Goal: Communication & Community: Answer question/provide support

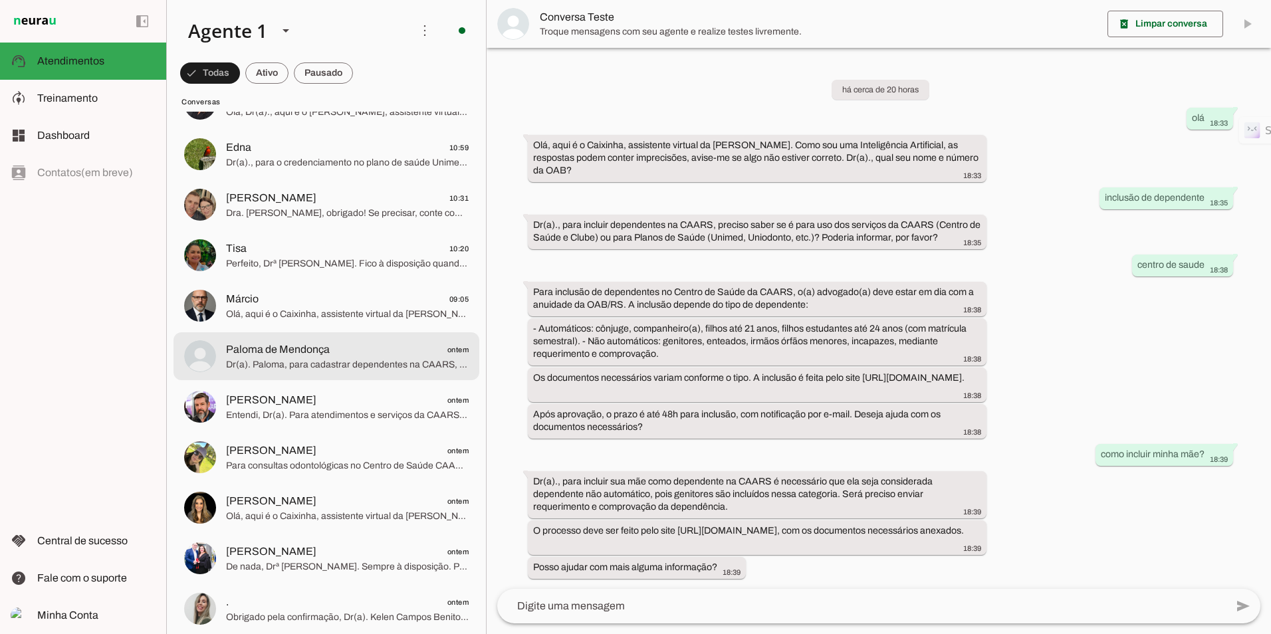
scroll to position [399, 0]
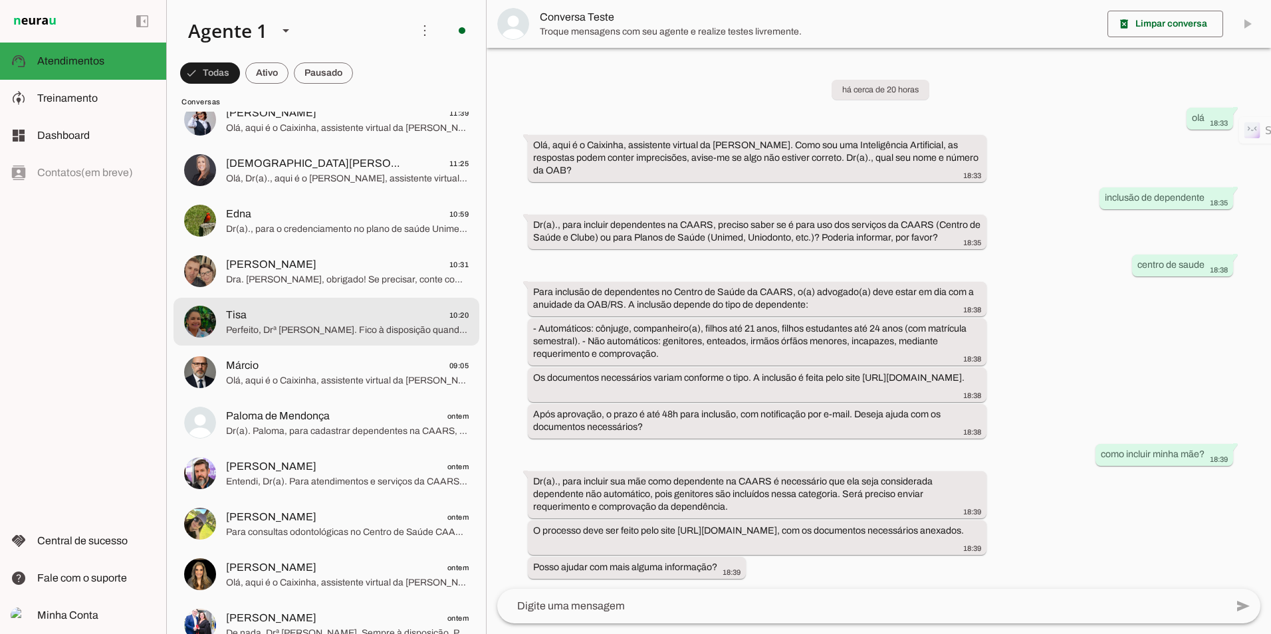
click at [263, 322] on span "Tisa 10:20" at bounding box center [347, 315] width 243 height 17
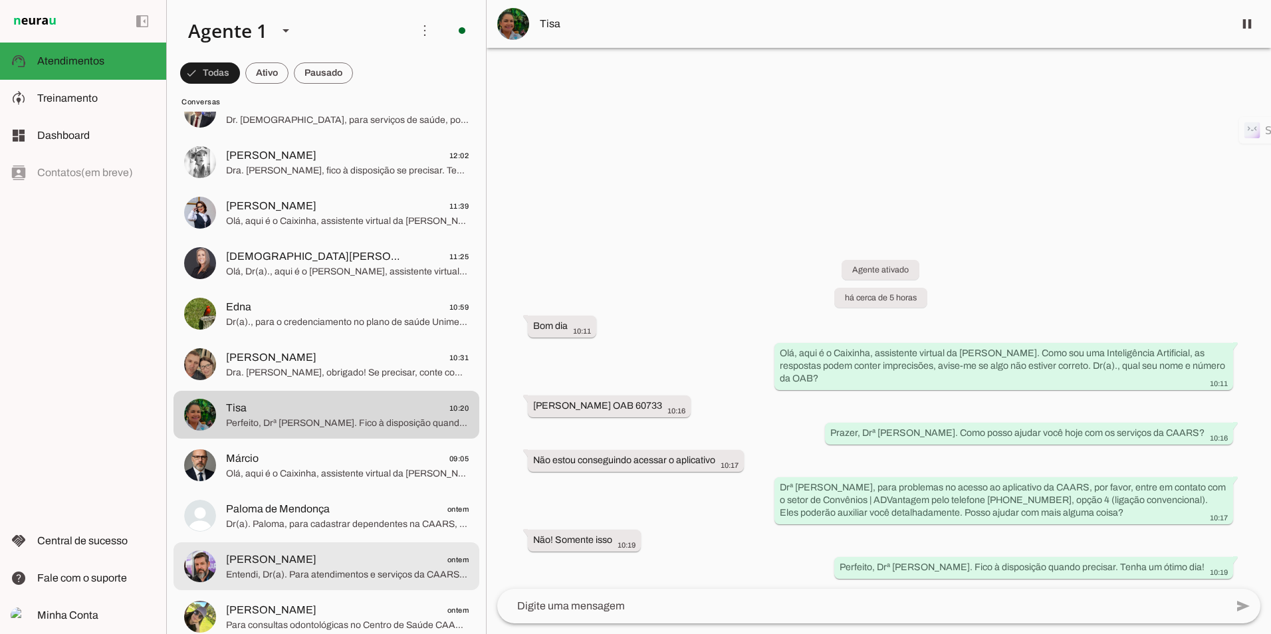
scroll to position [399, 0]
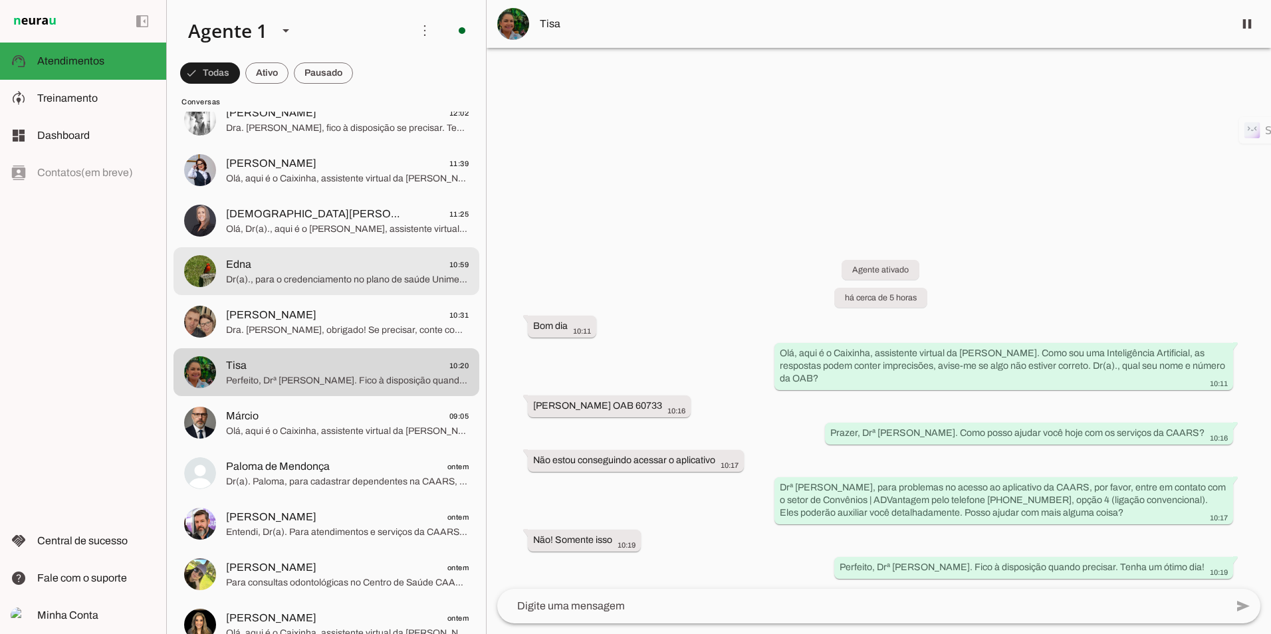
click at [298, 278] on span "Dr(a)., para o credenciamento no plano de saúde Unimed administrado pela CAARS,…" at bounding box center [347, 279] width 243 height 13
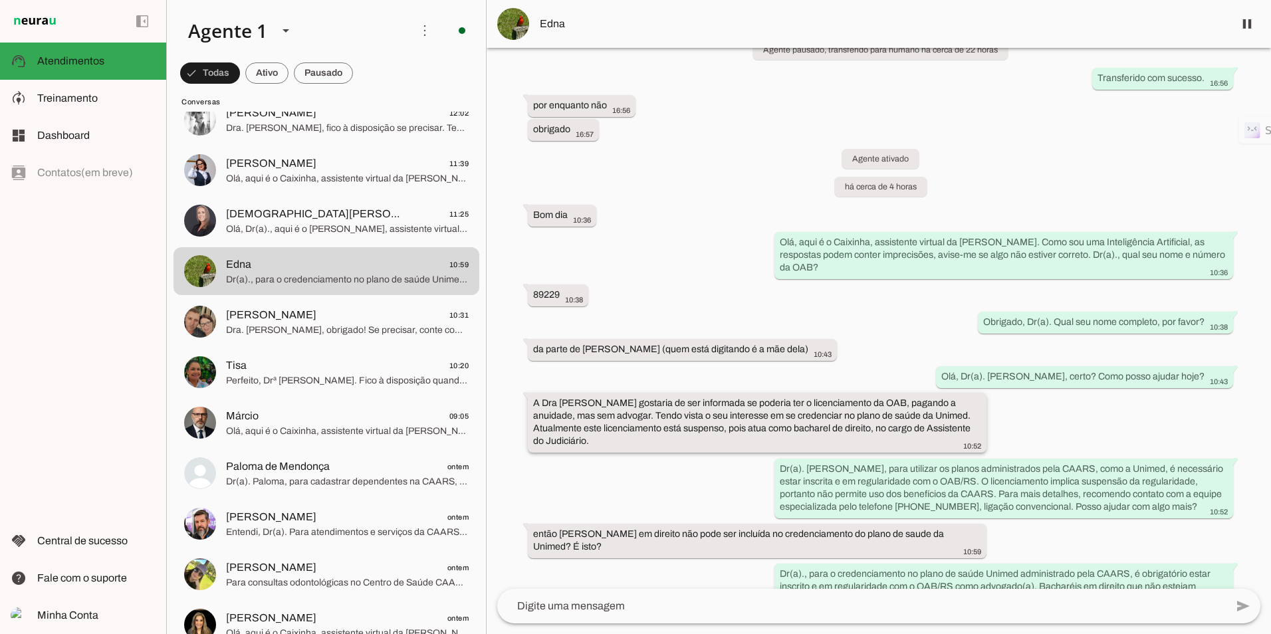
scroll to position [710, 0]
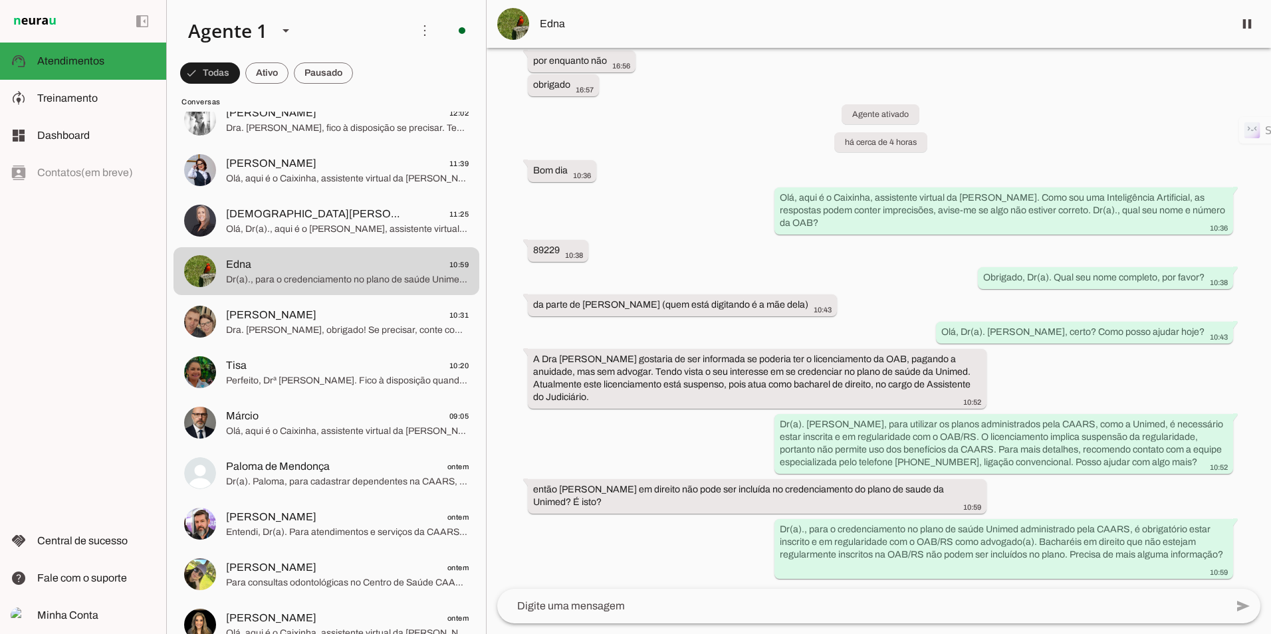
click at [559, 24] on span "Edna" at bounding box center [881, 24] width 683 height 16
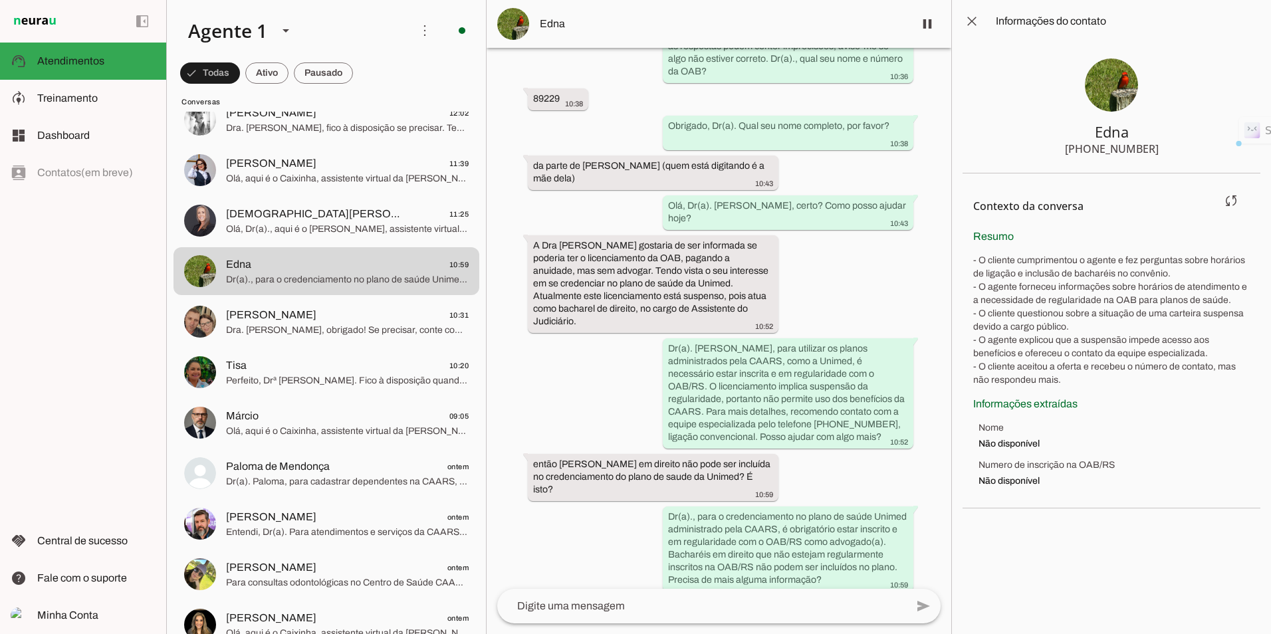
drag, startPoint x: 1052, startPoint y: 481, endPoint x: 966, endPoint y: 215, distance: 280.0
click at [966, 215] on section "Contexto da conversa sync Extrair contexto novamente Aperte para extrair o cont…" at bounding box center [1111, 340] width 298 height 335
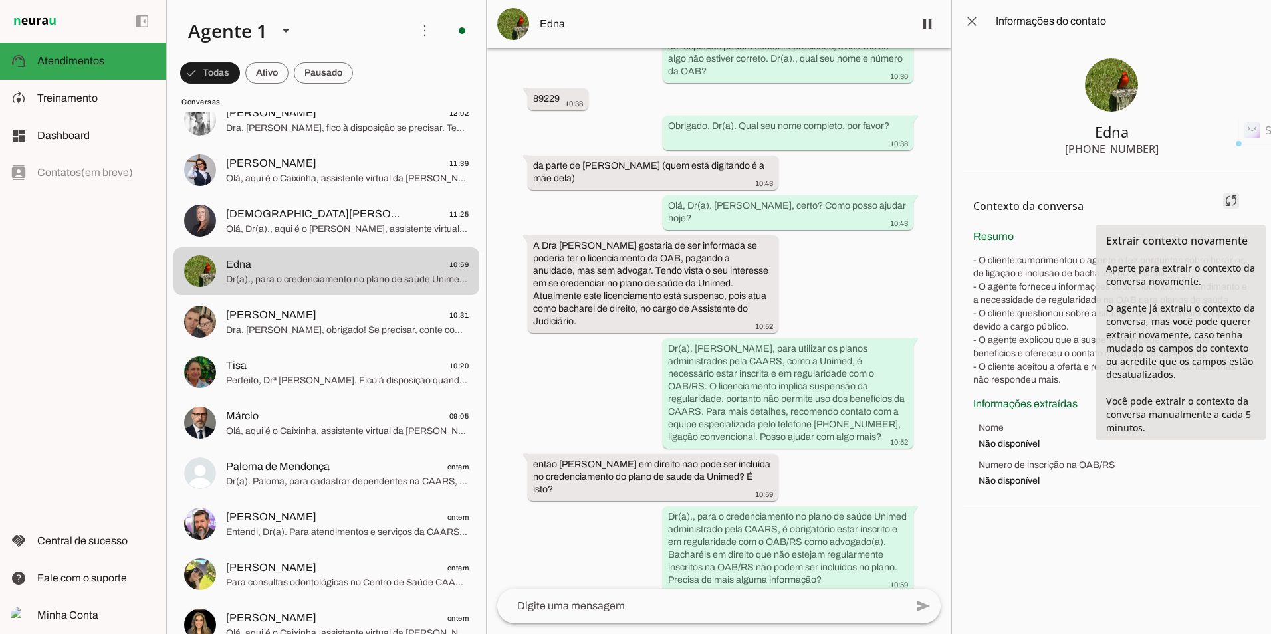
click at [1228, 201] on span at bounding box center [1231, 201] width 32 height 32
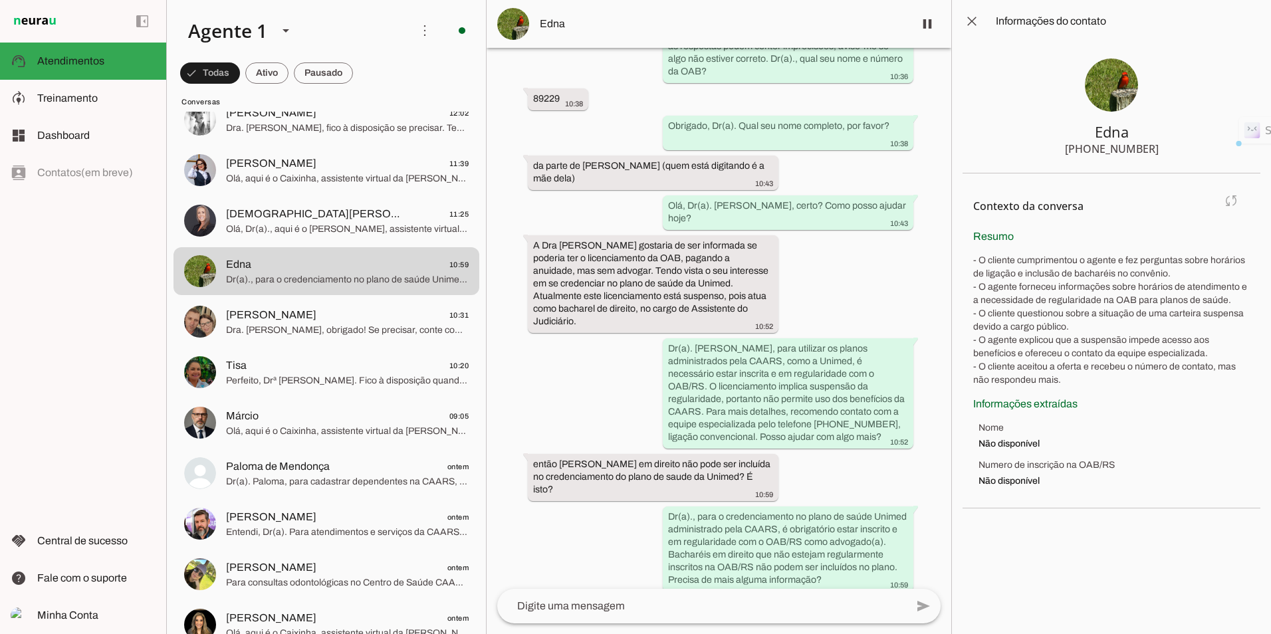
click at [1228, 201] on md-item "Contexto da conversa sync Extrair contexto novamente Aperte para extrair o cont…" at bounding box center [1111, 206] width 277 height 45
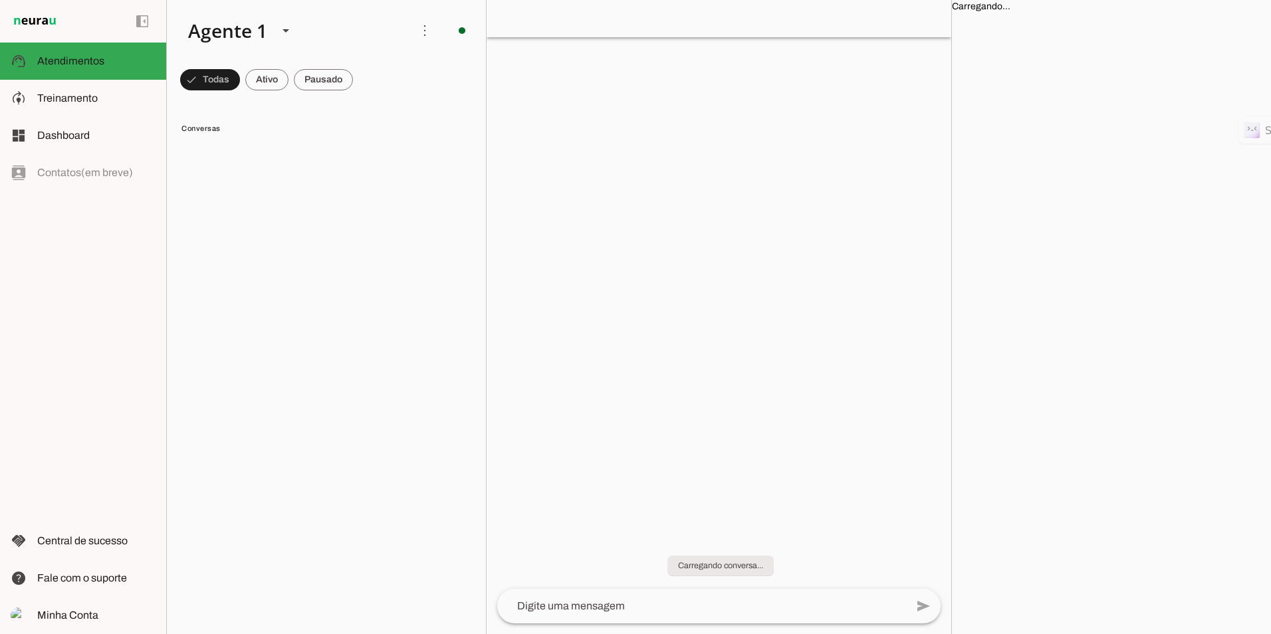
scroll to position [0, 0]
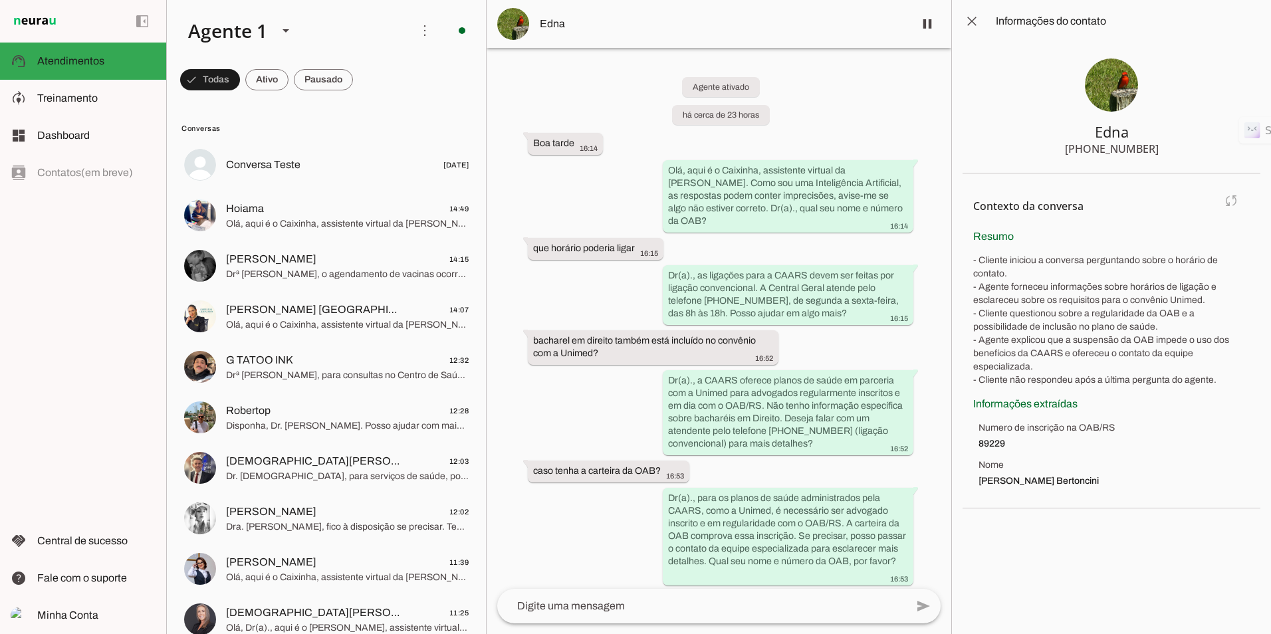
click at [1235, 203] on md-item "Contexto da conversa sync Extrair contexto novamente Aperte para extrair o cont…" at bounding box center [1111, 206] width 277 height 45
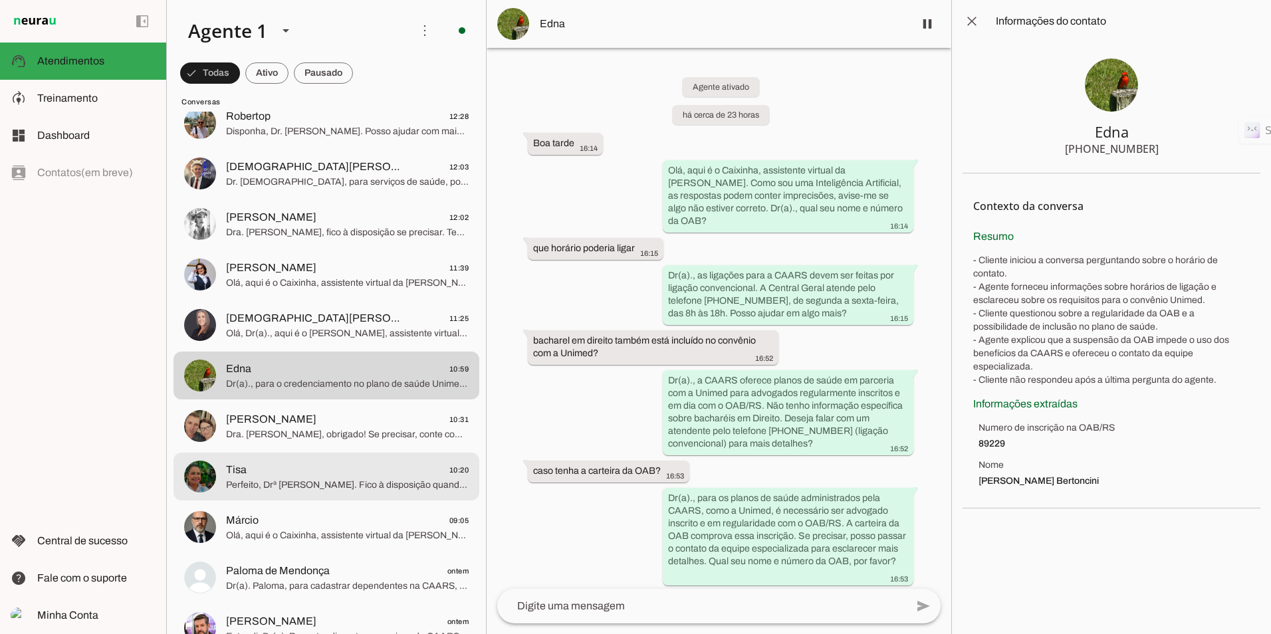
scroll to position [266, 0]
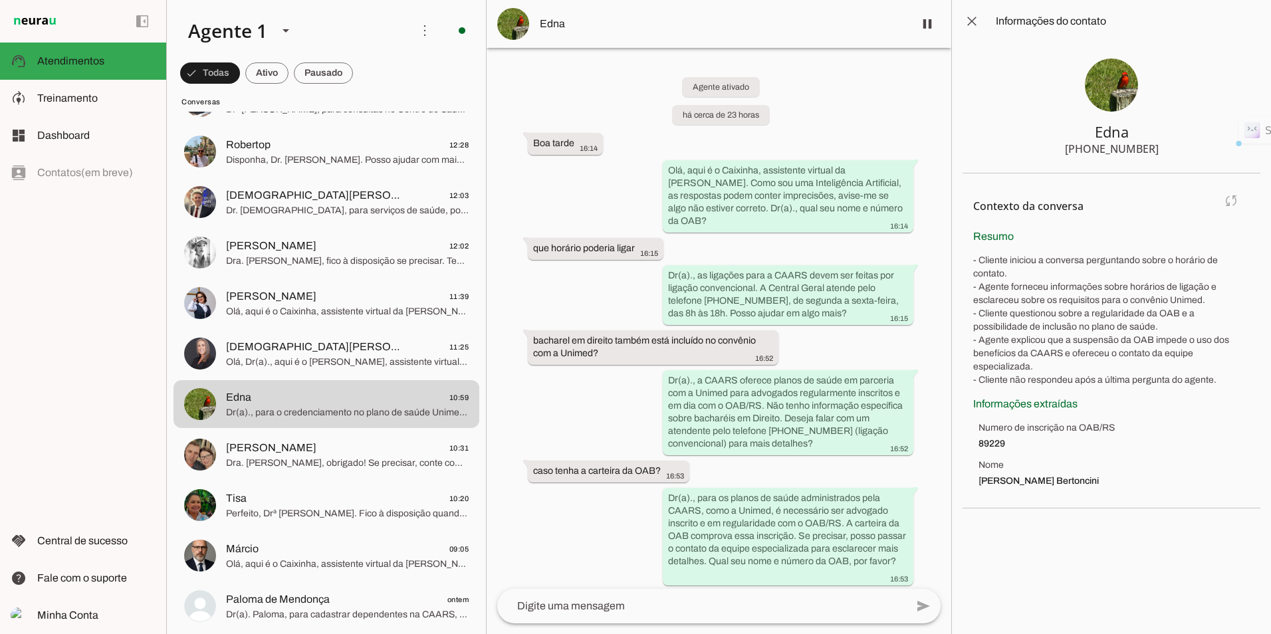
drag, startPoint x: 1155, startPoint y: 469, endPoint x: 989, endPoint y: 206, distance: 310.7
click at [989, 206] on section "Contexto da conversa sync Extrair contexto novamente Aperte para extrair o cont…" at bounding box center [1111, 340] width 298 height 335
click at [798, 352] on div "Agente ativado há cerca de 23 horas Boa tarde 16:14 Olá, aqui é o Caixinha, ass…" at bounding box center [719, 318] width 465 height 541
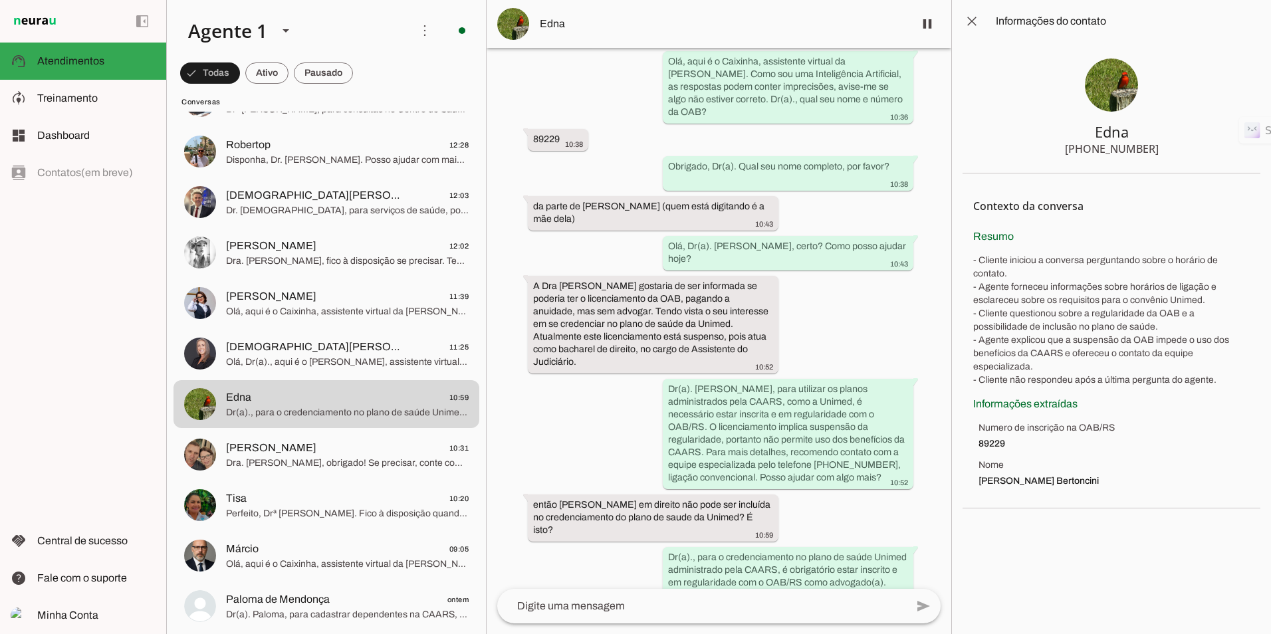
scroll to position [1089, 0]
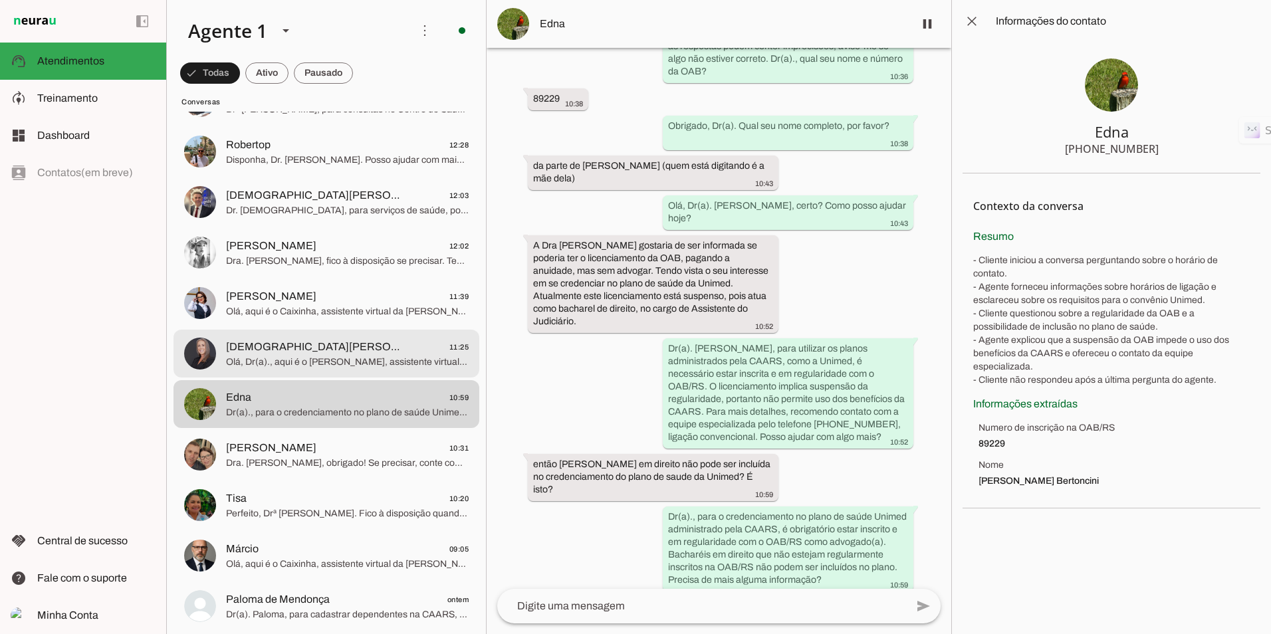
click at [382, 351] on span "[DEMOGRAPHIC_DATA][PERSON_NAME] 11:25" at bounding box center [347, 347] width 243 height 17
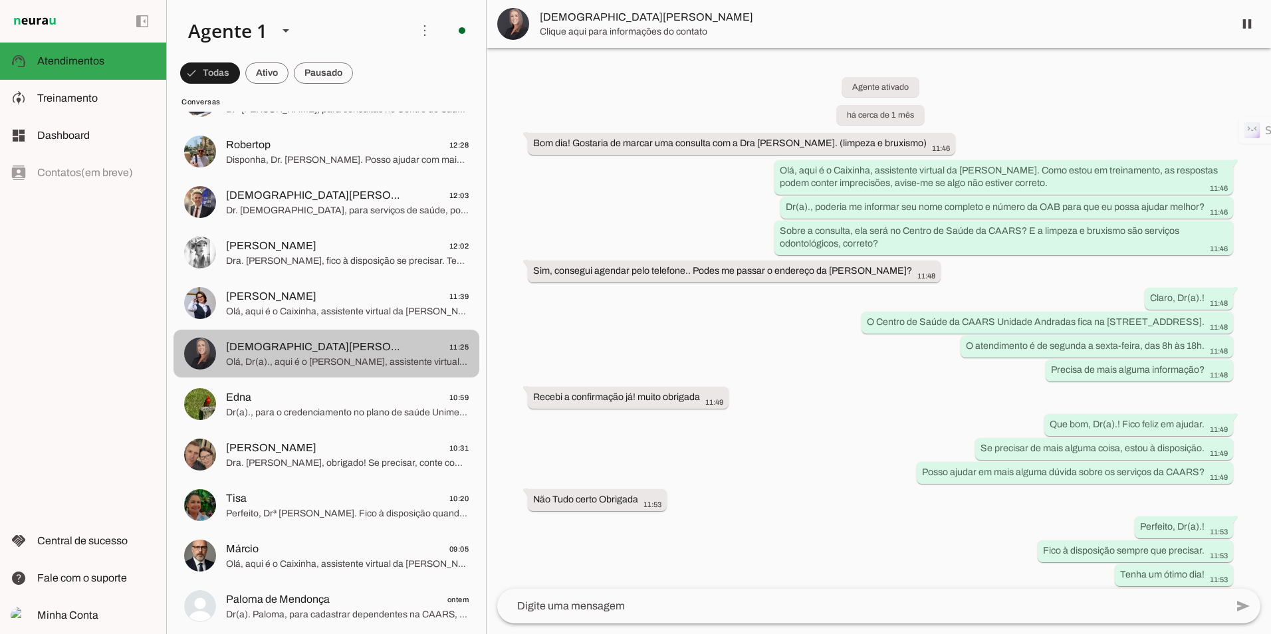
scroll to position [574, 0]
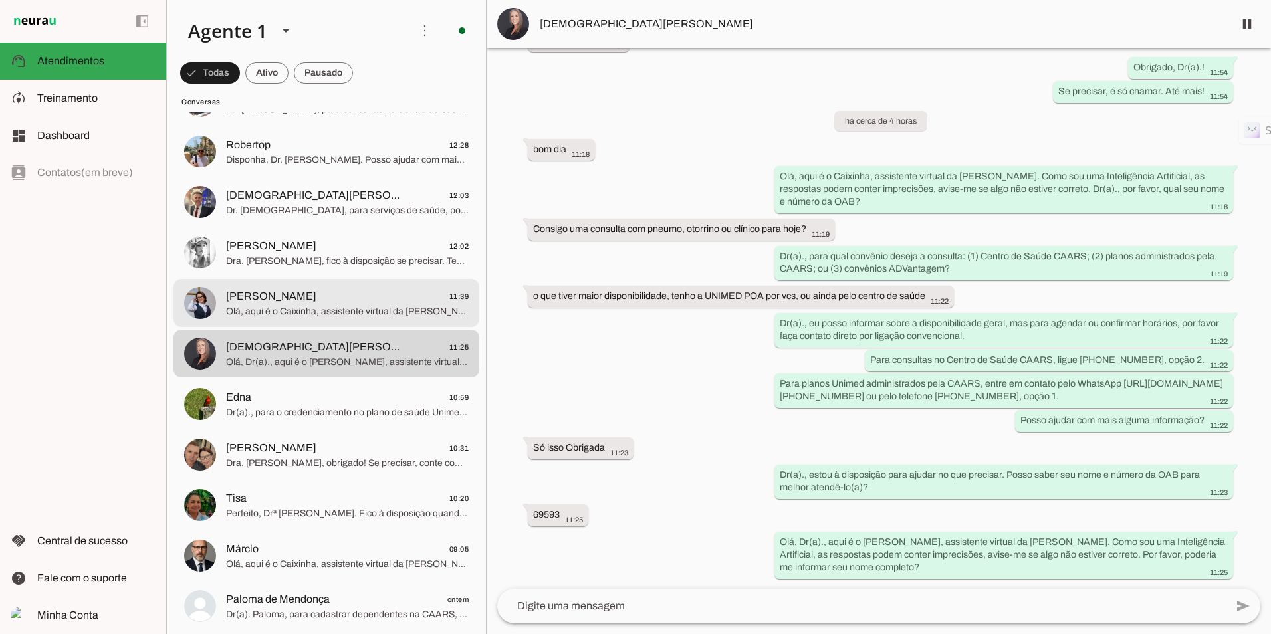
click at [335, 308] on span "Olá, aqui é o Caixinha, assistente virtual da [PERSON_NAME]. Como sou uma Intel…" at bounding box center [347, 311] width 243 height 13
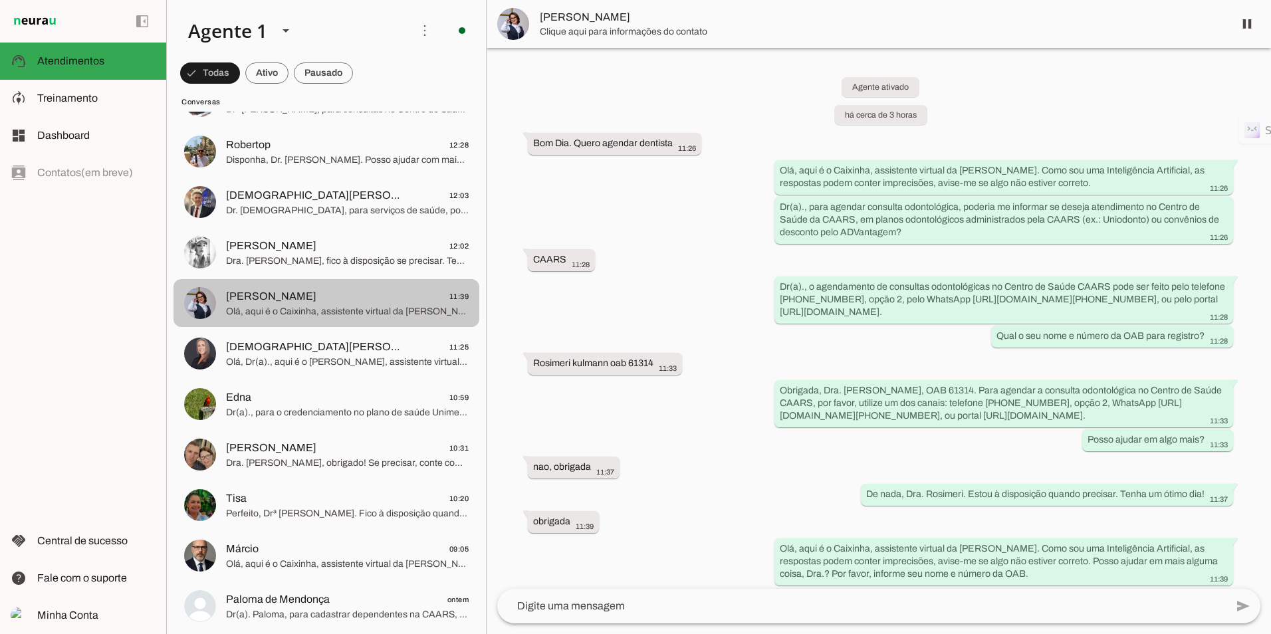
scroll to position [19, 0]
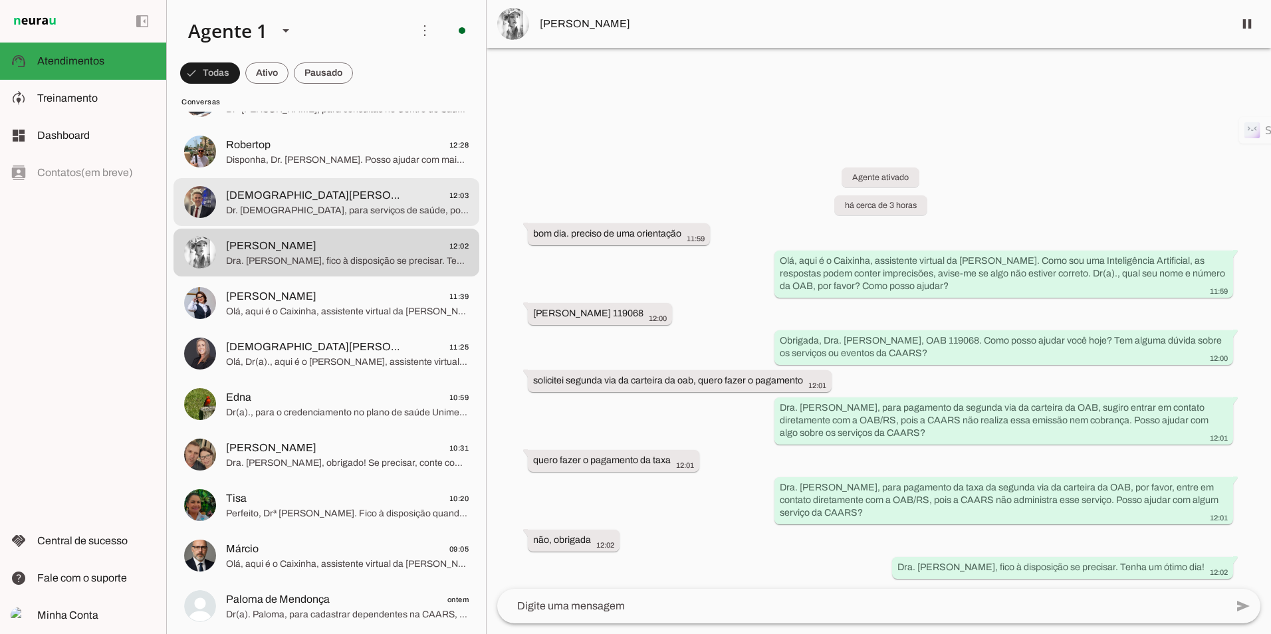
click at [268, 191] on span "[DEMOGRAPHIC_DATA][PERSON_NAME] Junior | Advogado" at bounding box center [313, 195] width 175 height 16
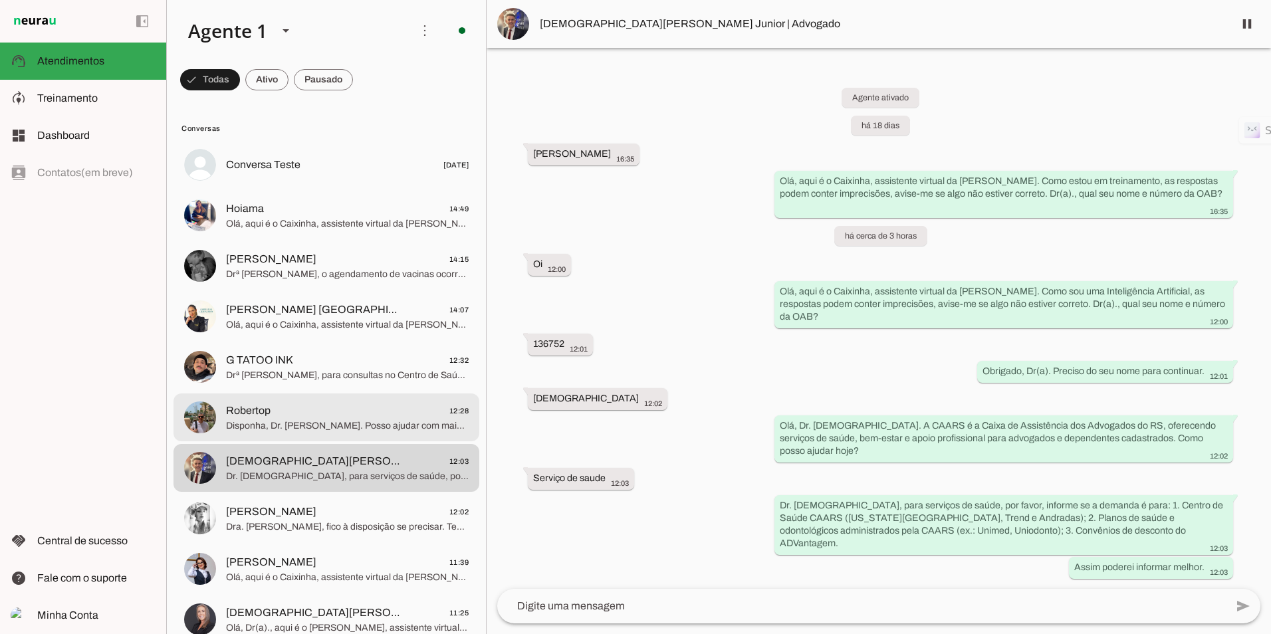
click at [290, 414] on span "Robertop 12:28" at bounding box center [347, 411] width 243 height 17
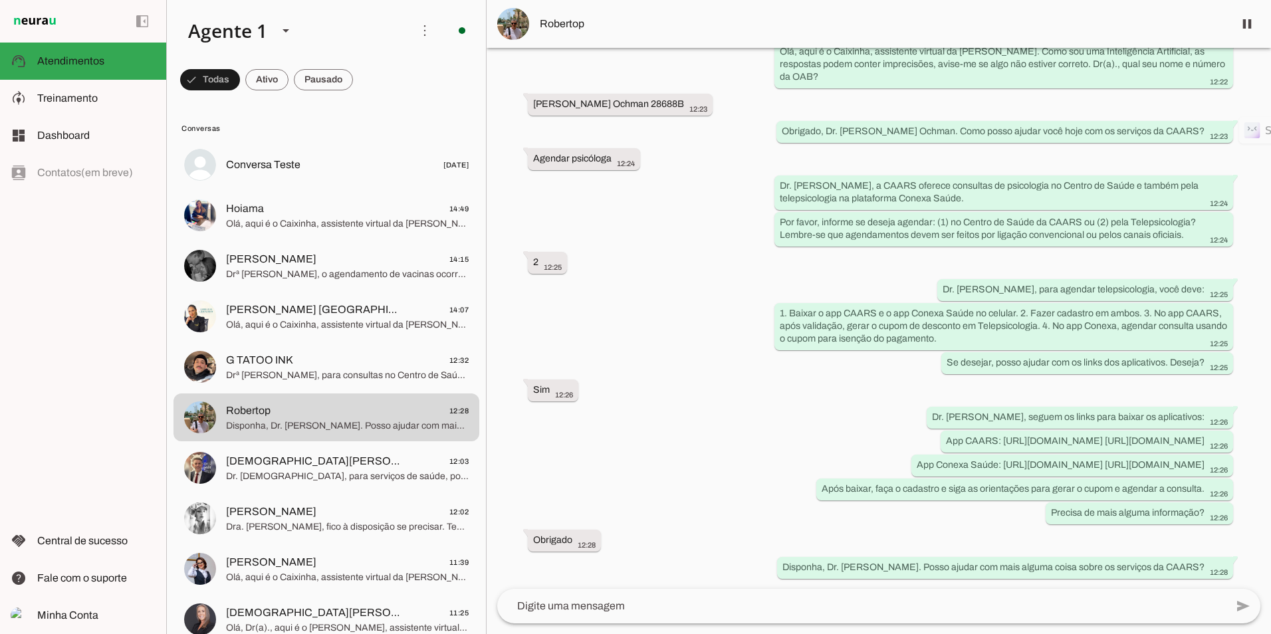
scroll to position [157, 0]
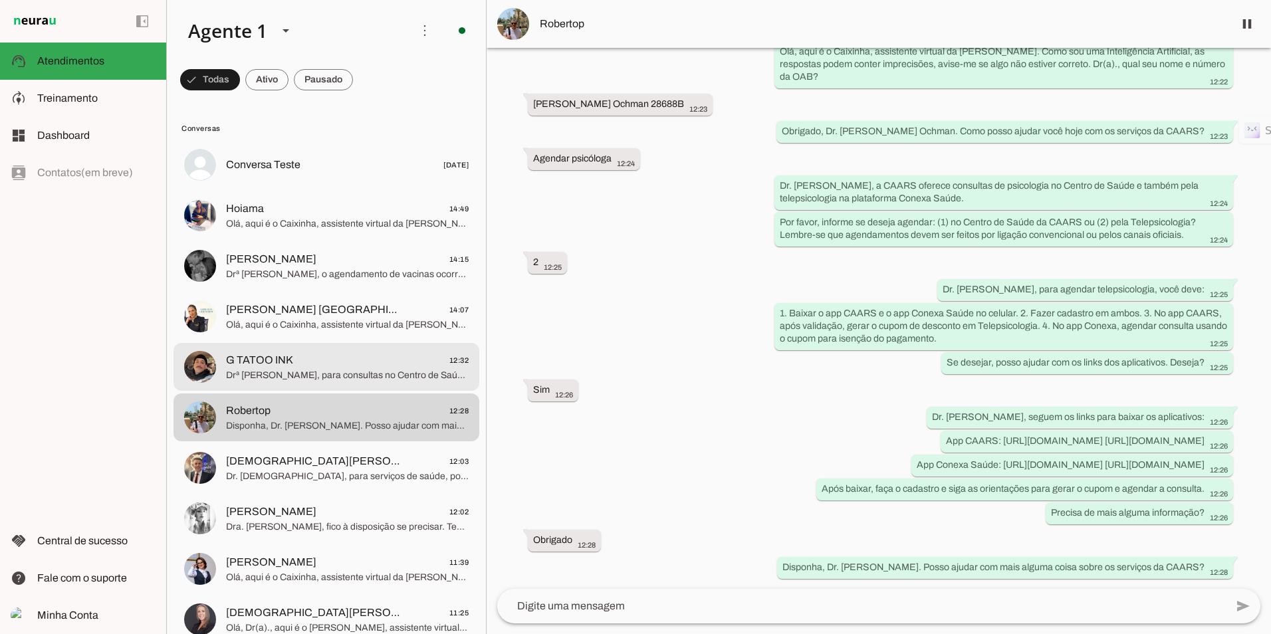
click at [295, 367] on span "G TATOO INK 12:32" at bounding box center [347, 360] width 243 height 17
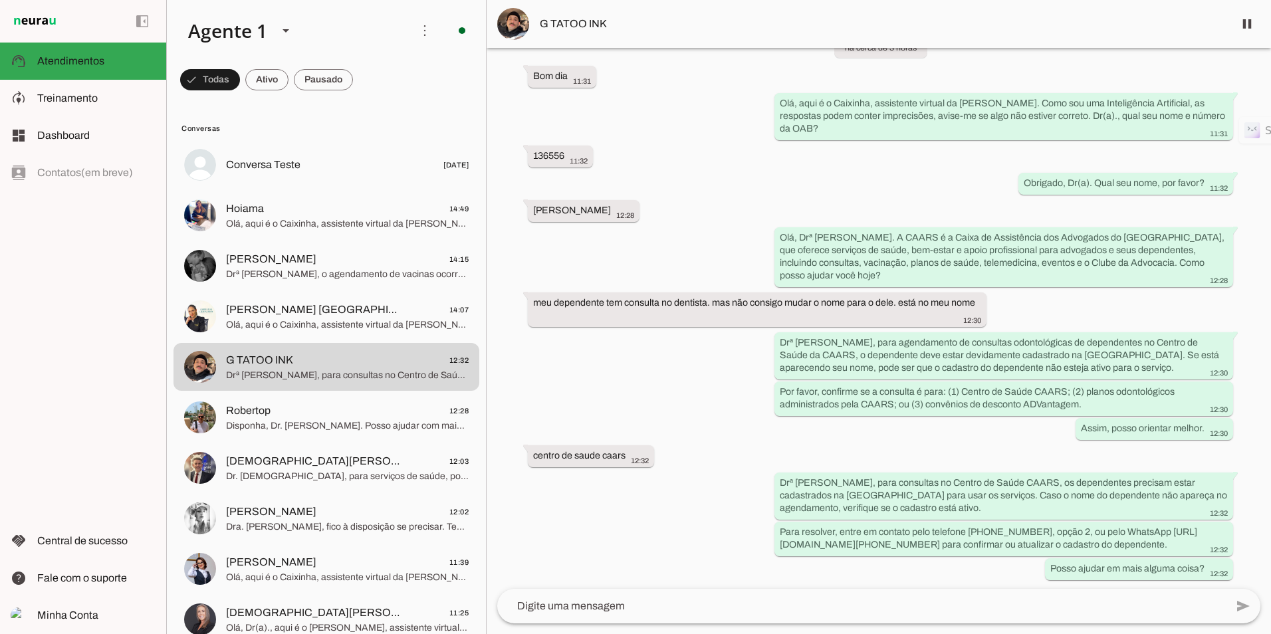
scroll to position [68, 0]
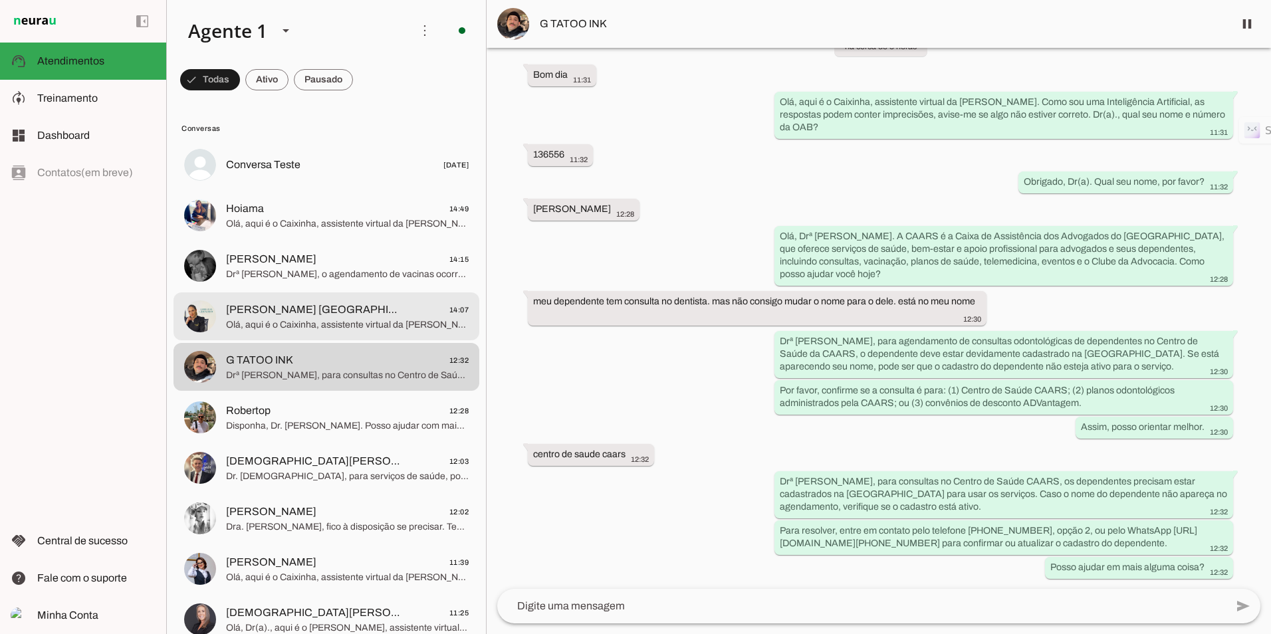
click at [327, 304] on span "[PERSON_NAME] [GEOGRAPHIC_DATA]" at bounding box center [313, 310] width 175 height 16
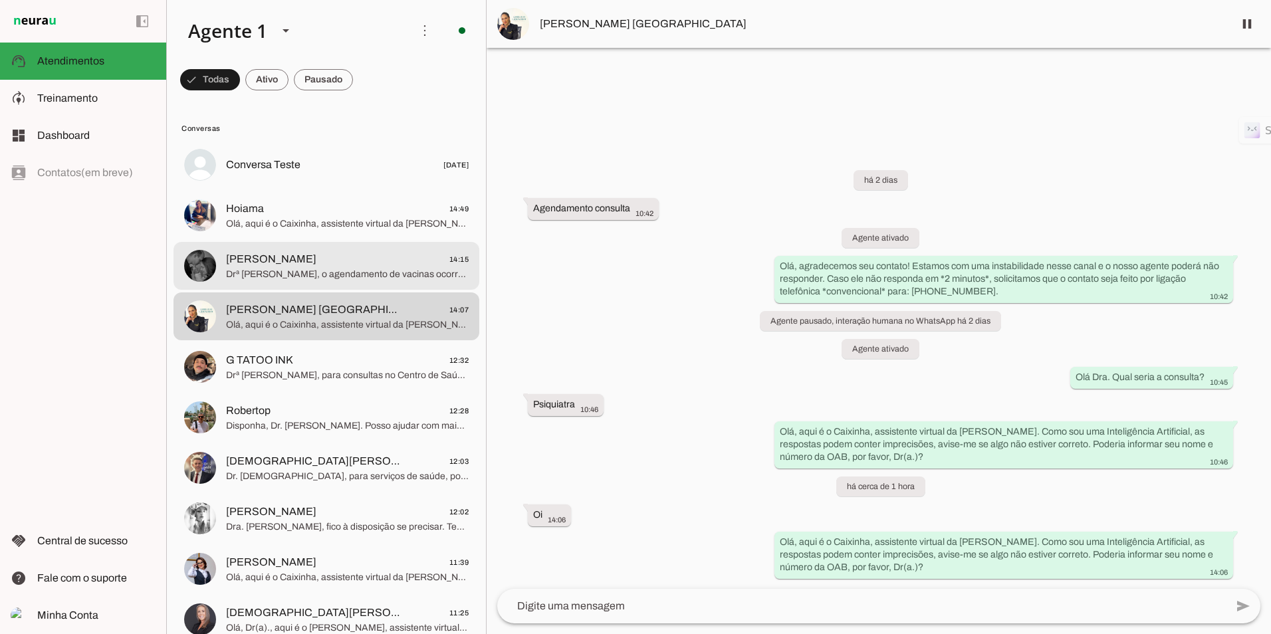
click at [288, 267] on span "[PERSON_NAME]" at bounding box center [271, 259] width 90 height 16
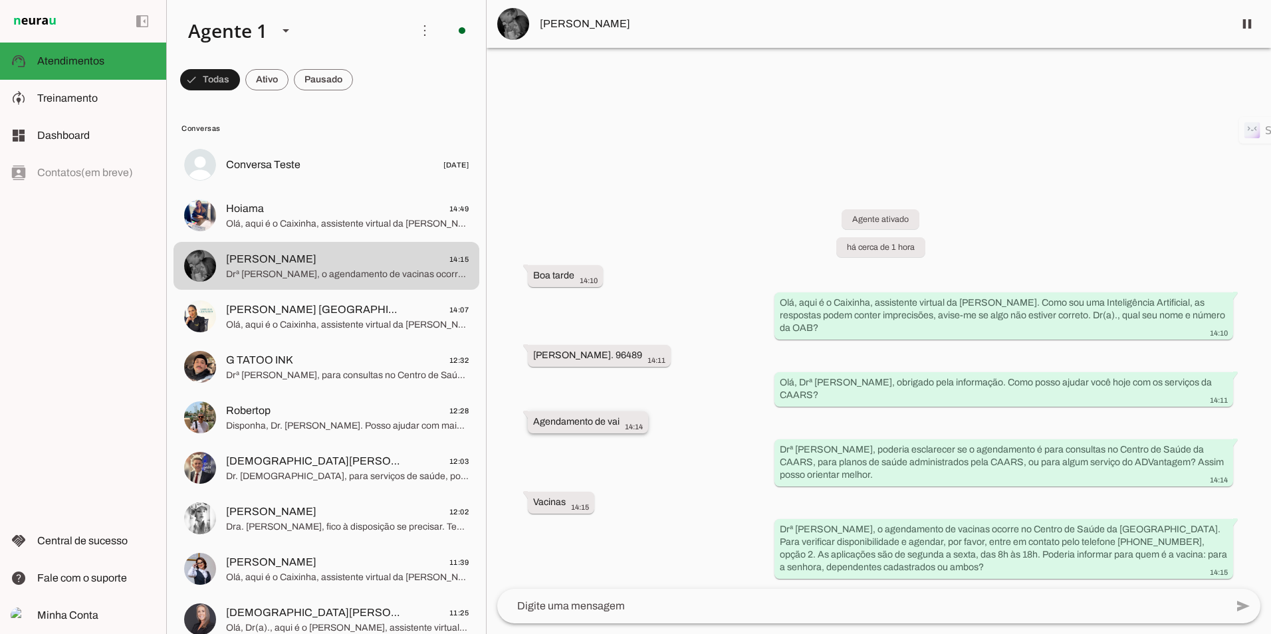
click at [0, 0] on slot "Agendamento de vai" at bounding box center [0, 0] width 0 height 0
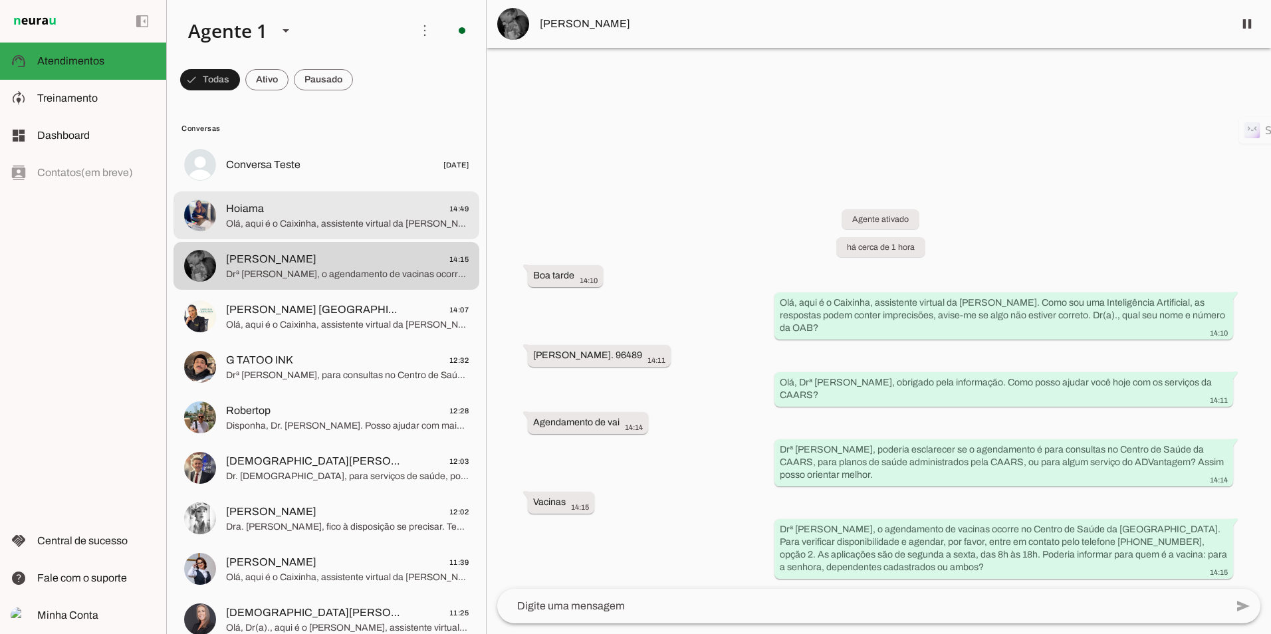
click at [332, 219] on span "Olá, aqui é o Caixinha, assistente virtual da [PERSON_NAME]. Como sou uma Intel…" at bounding box center [347, 223] width 243 height 13
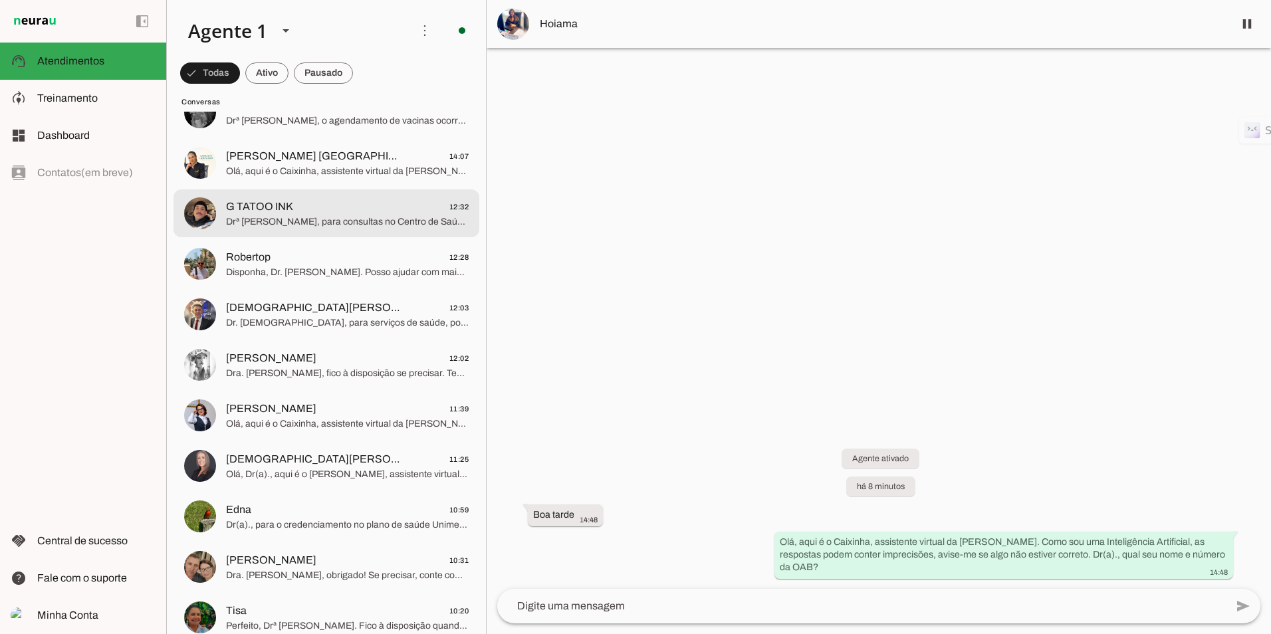
scroll to position [332, 0]
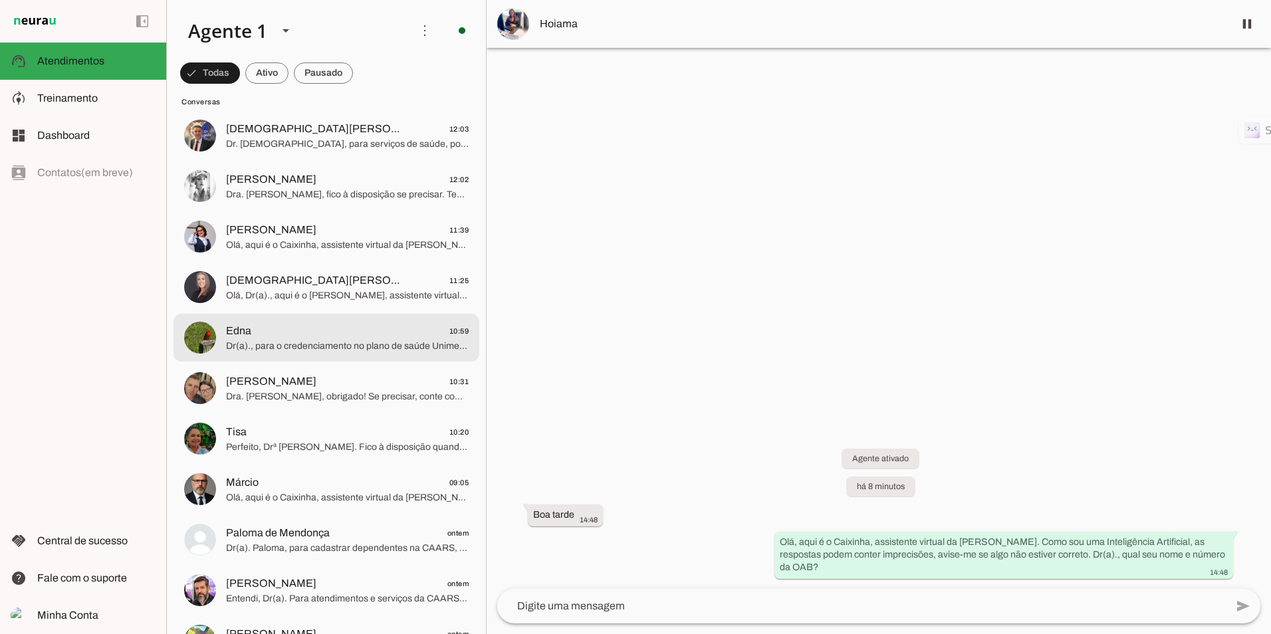
click at [319, 338] on span "Edna 10:59" at bounding box center [347, 331] width 243 height 17
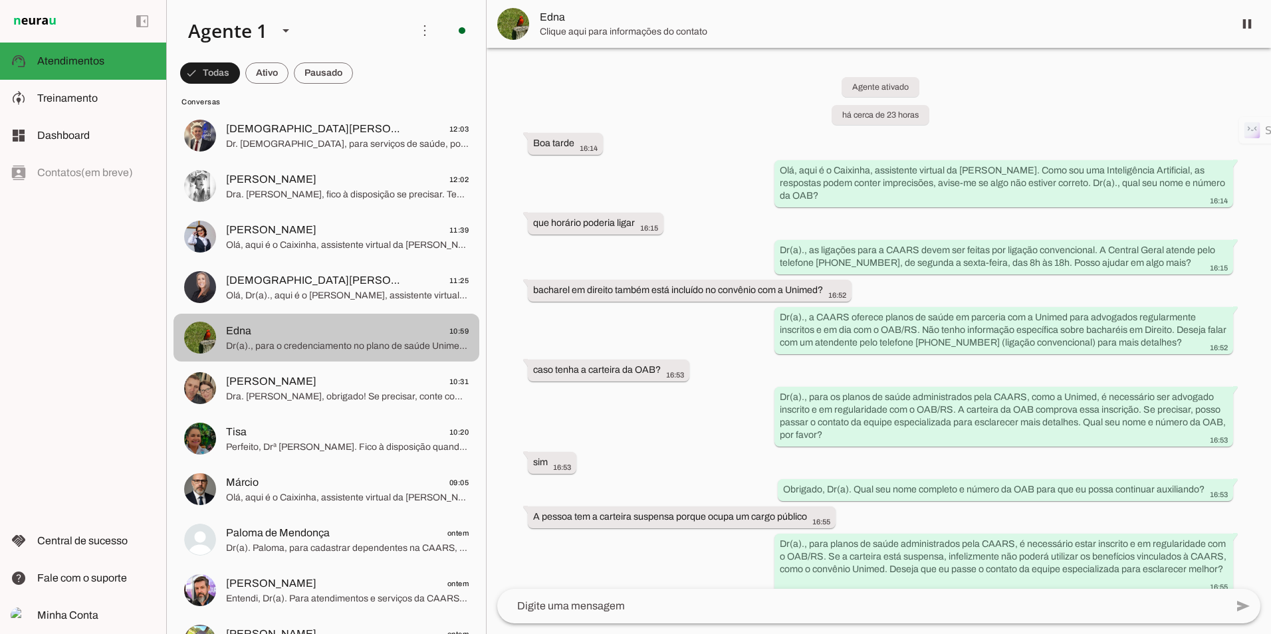
scroll to position [710, 0]
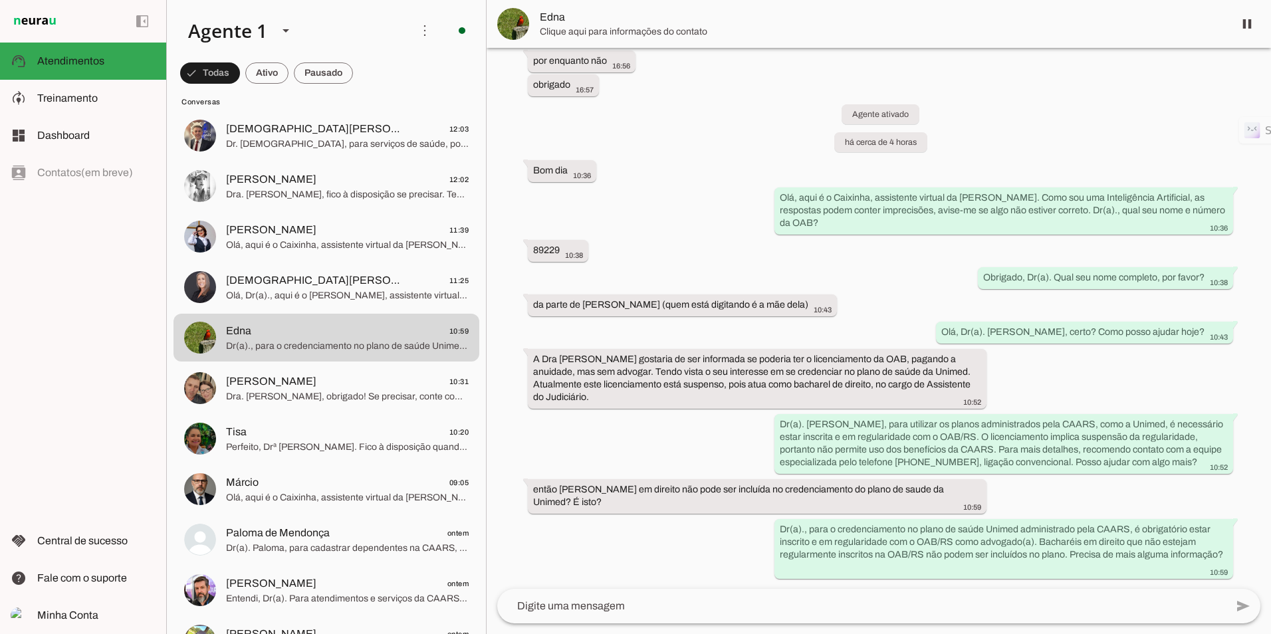
click at [580, 600] on textarea at bounding box center [861, 606] width 728 height 16
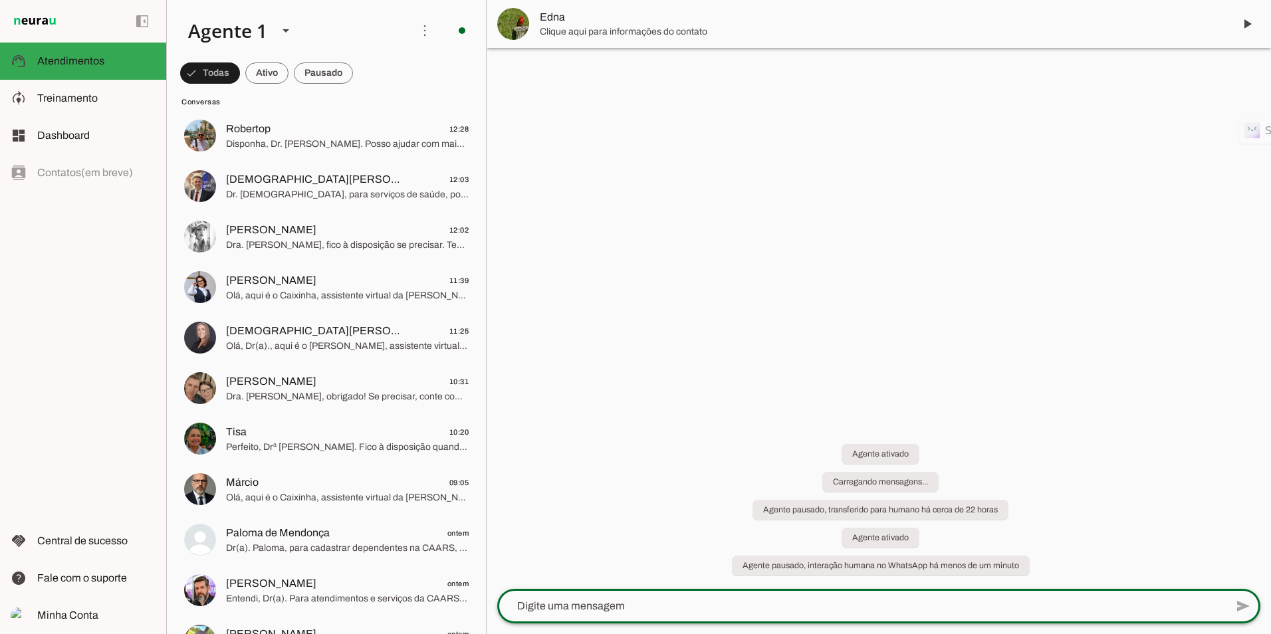
scroll to position [0, 0]
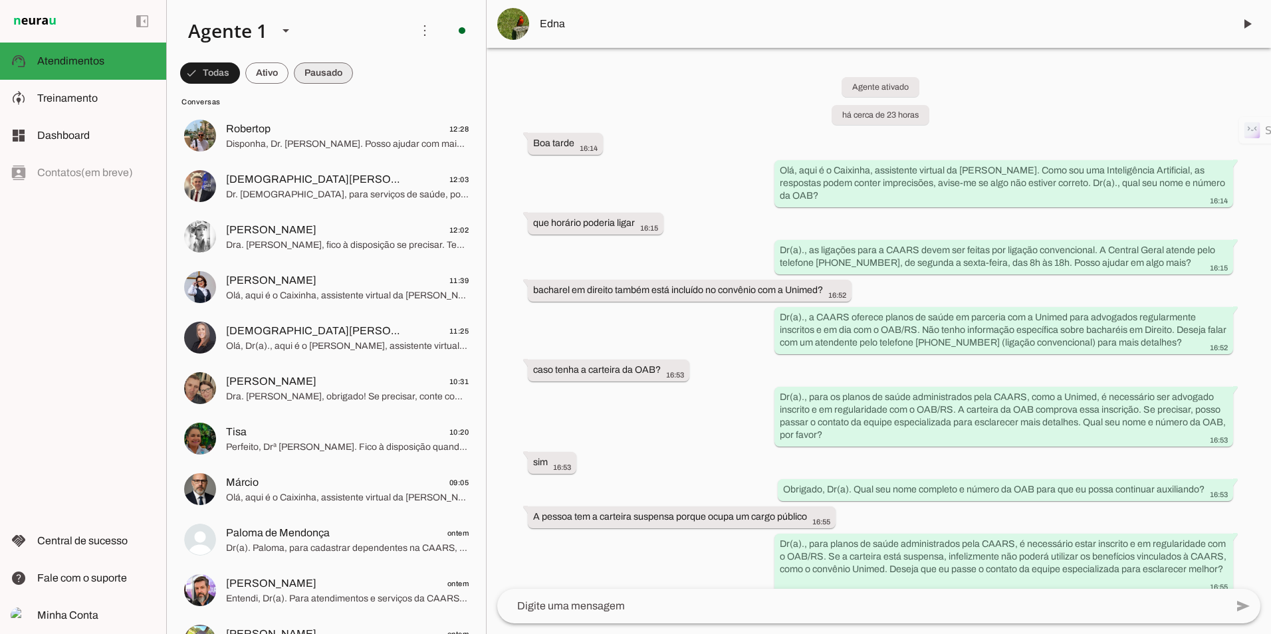
click at [240, 75] on span at bounding box center [210, 73] width 60 height 32
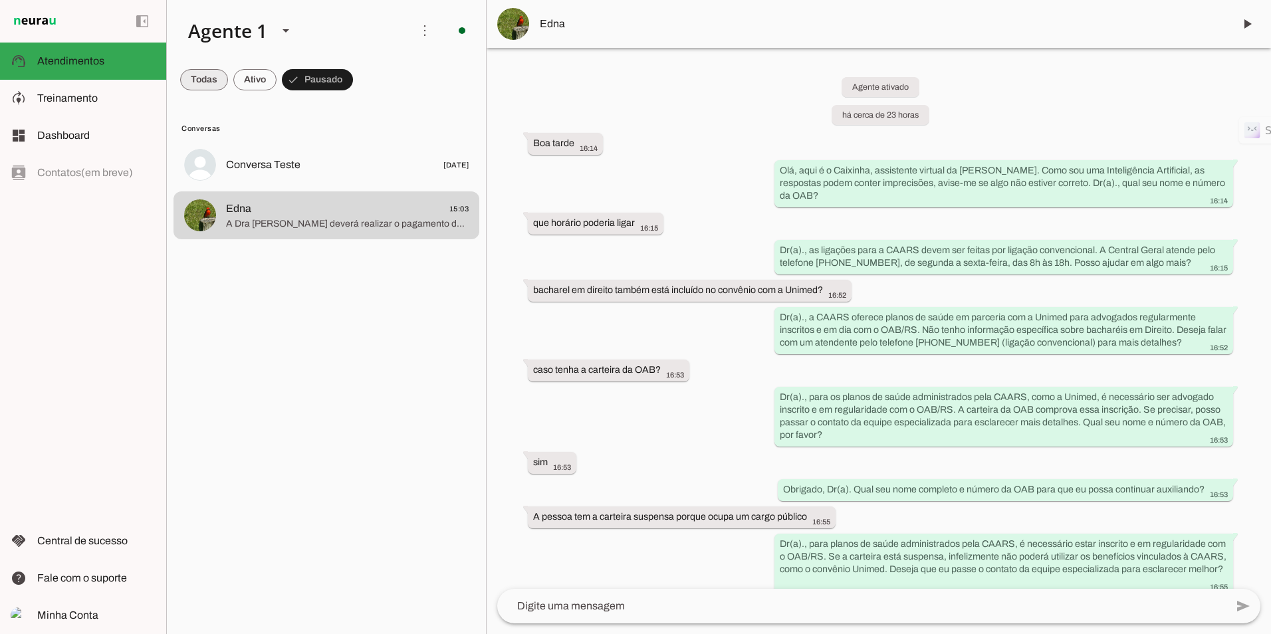
click at [213, 79] on span at bounding box center [204, 80] width 48 height 32
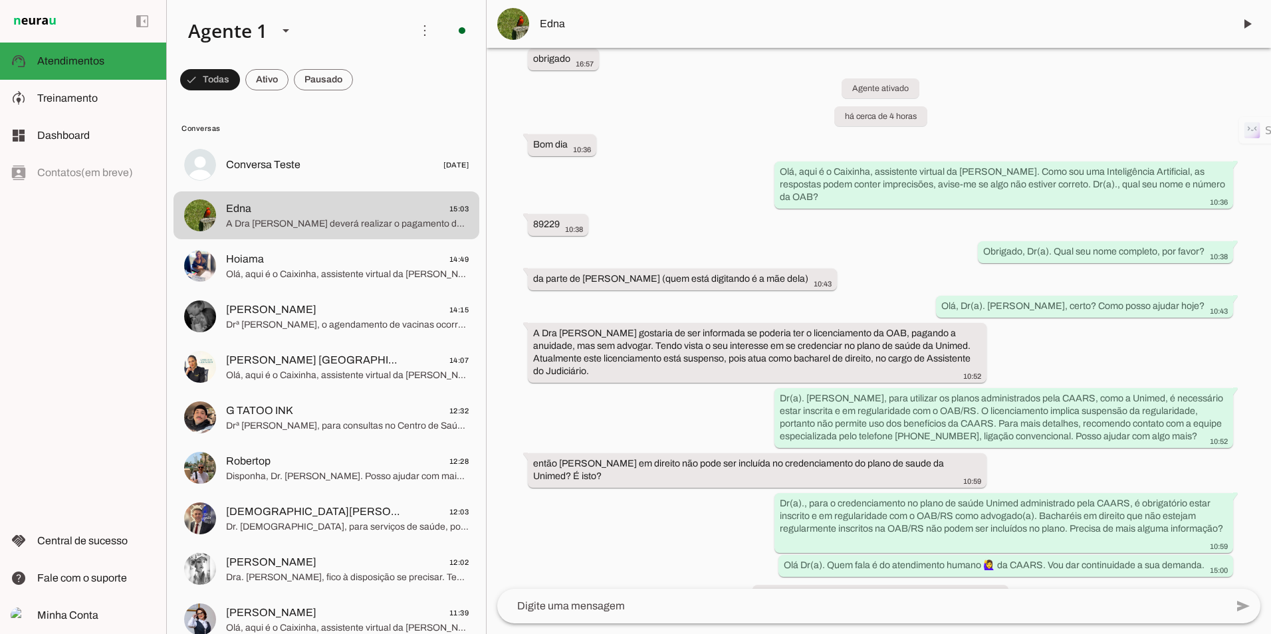
scroll to position [841, 0]
